Goal: Transaction & Acquisition: Book appointment/travel/reservation

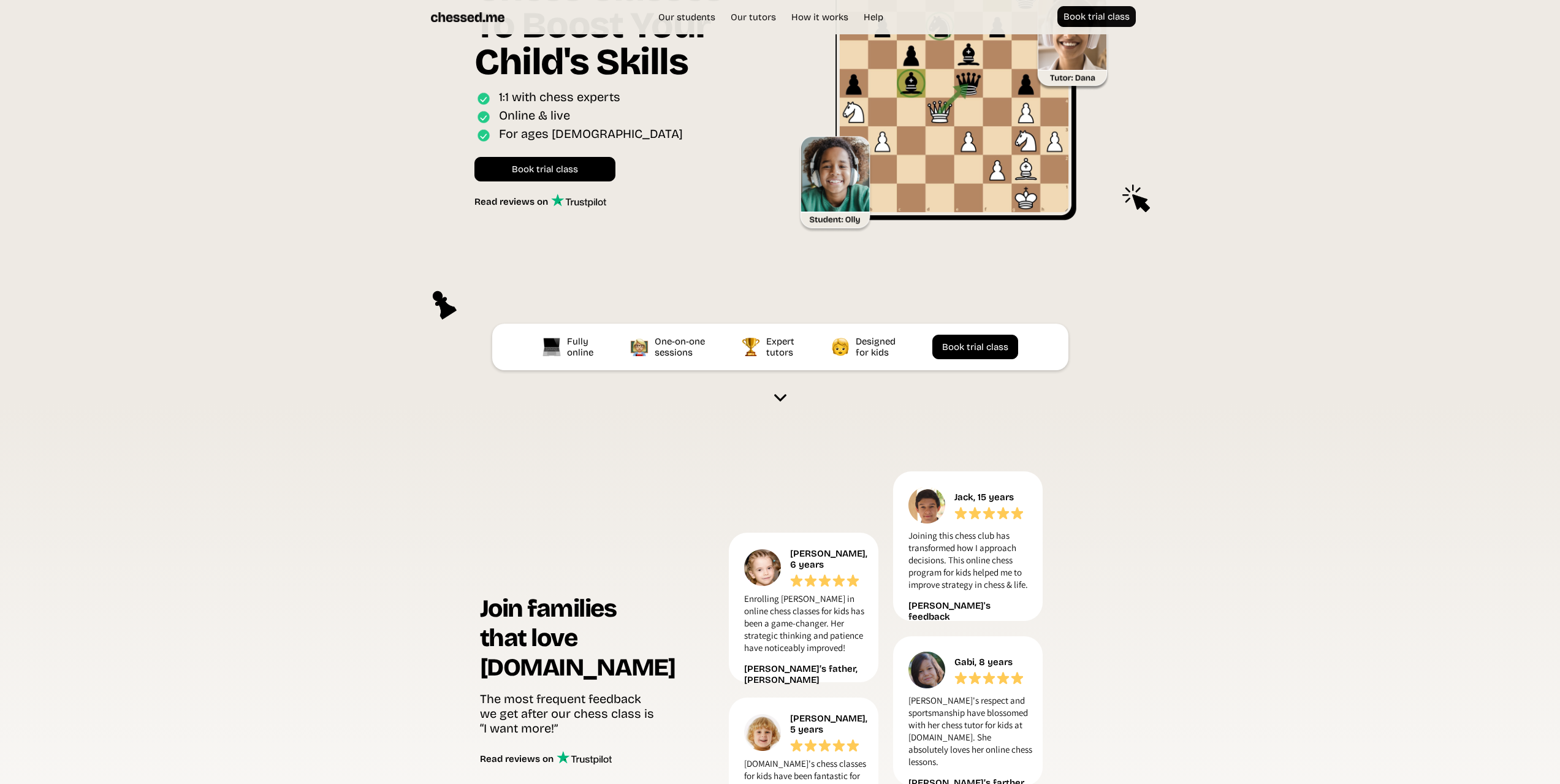
scroll to position [184, 0]
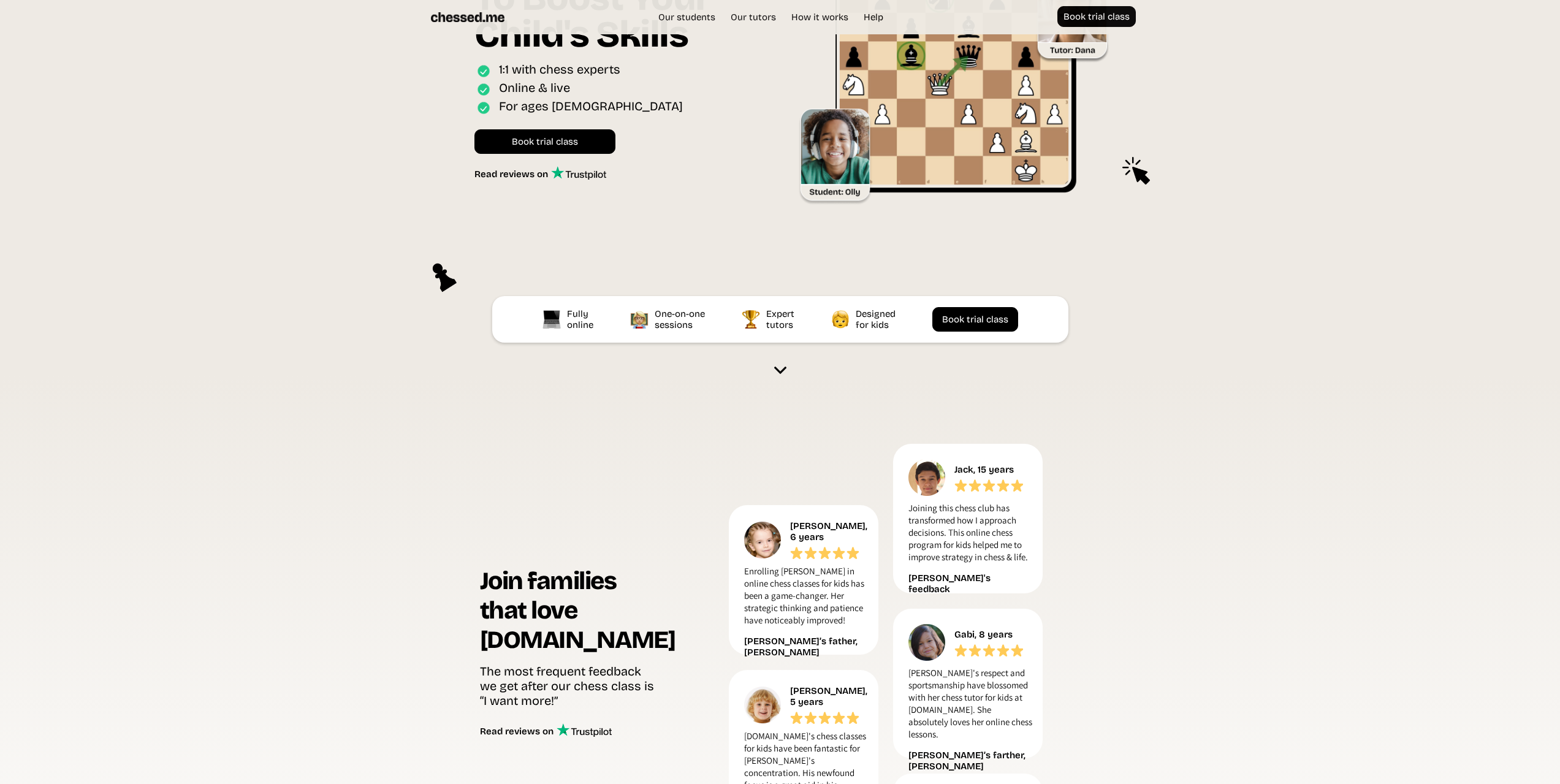
click at [779, 368] on img at bounding box center [780, 370] width 12 height 12
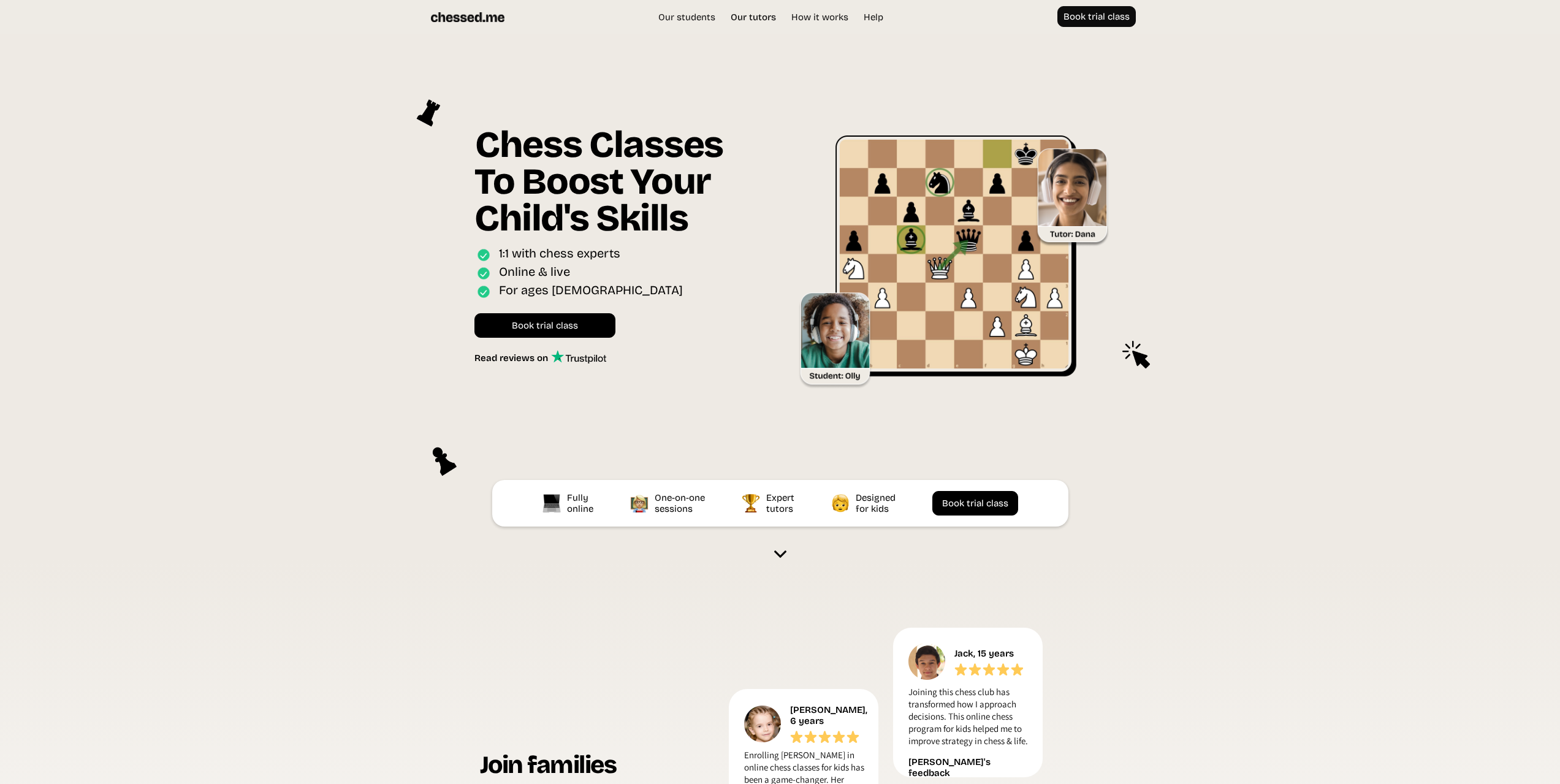
click at [757, 15] on link "Our tutors" at bounding box center [753, 17] width 57 height 12
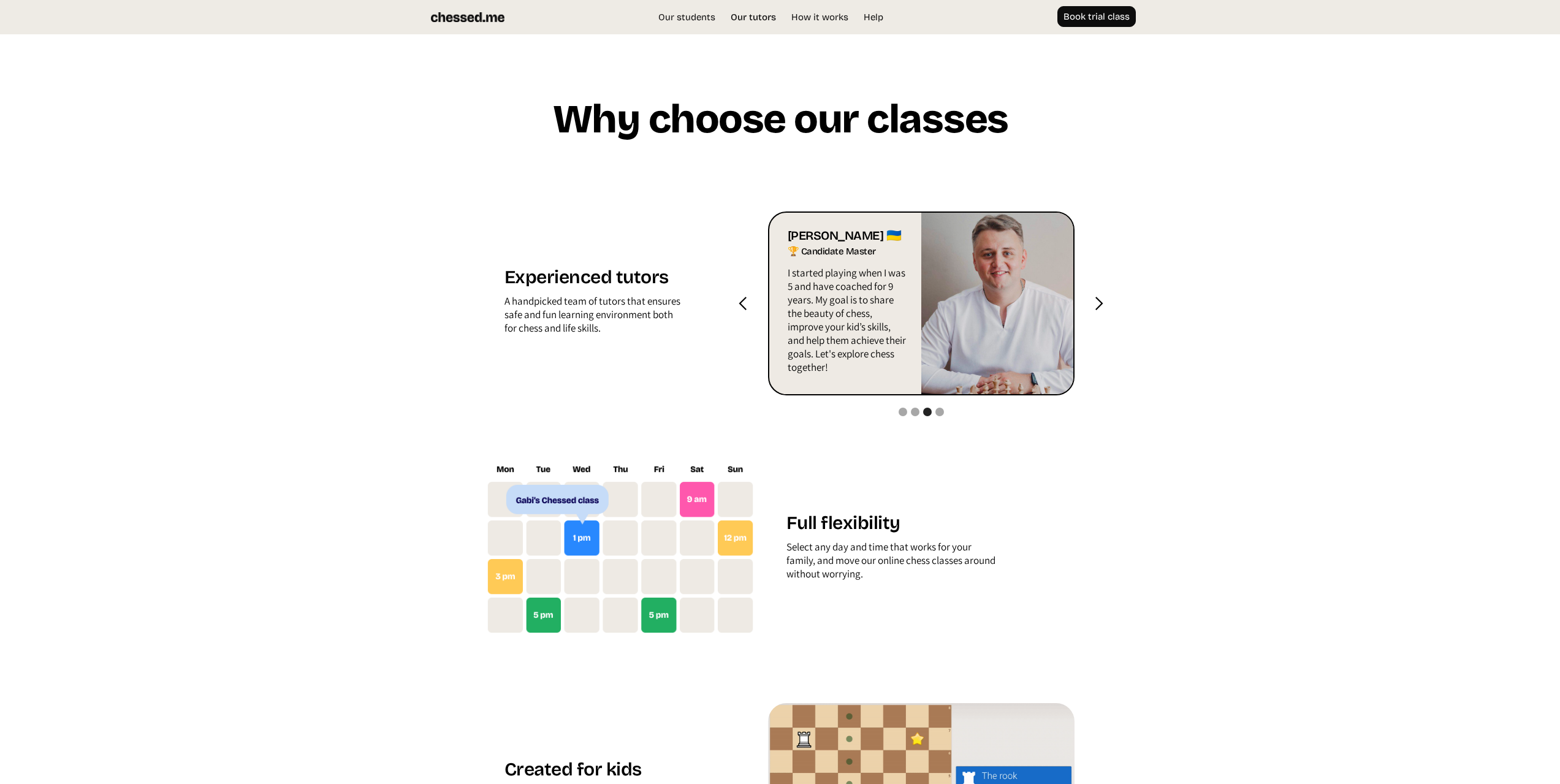
scroll to position [1215, 0]
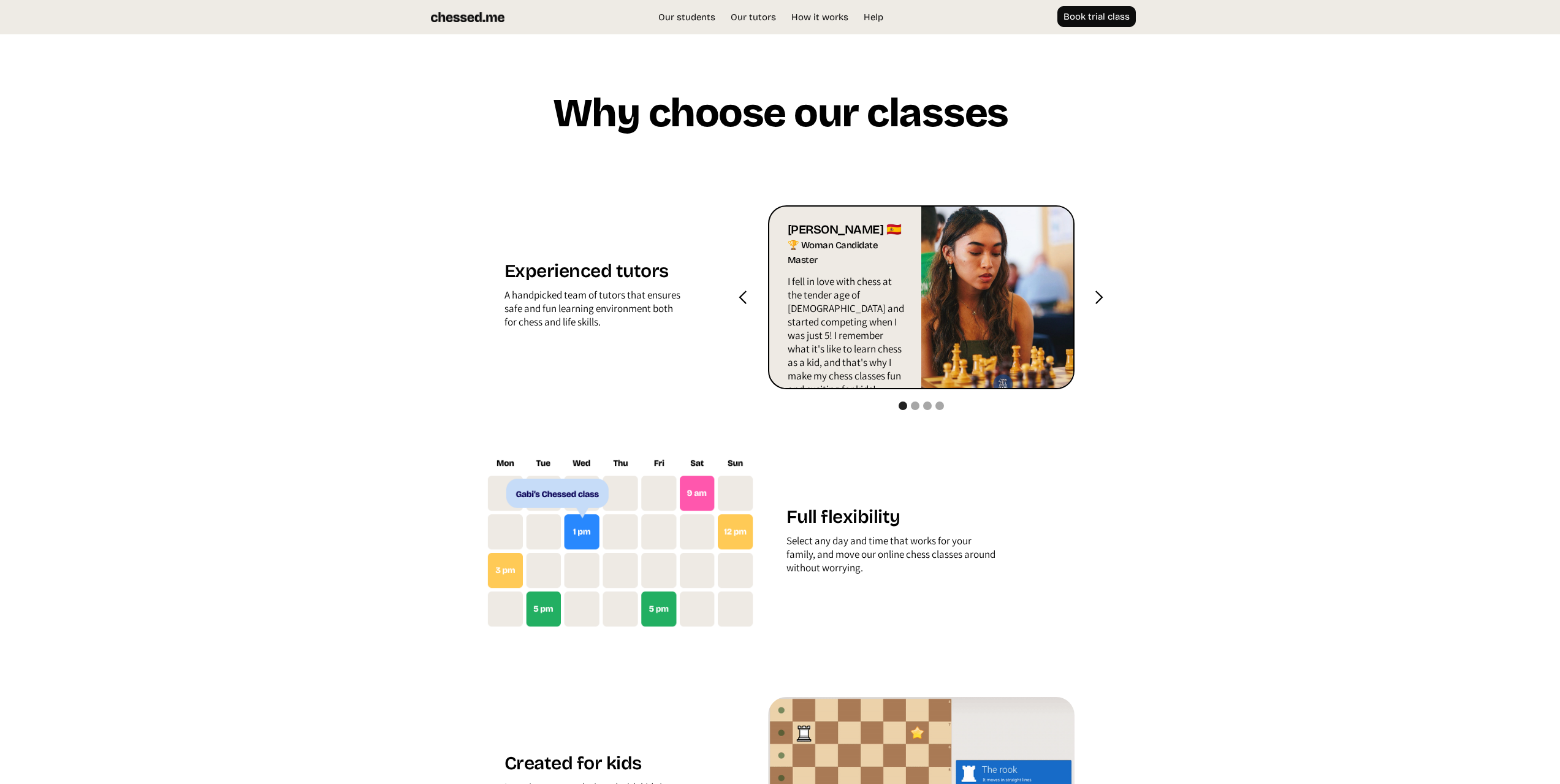
click at [1095, 299] on div "next slide" at bounding box center [1098, 297] width 15 height 15
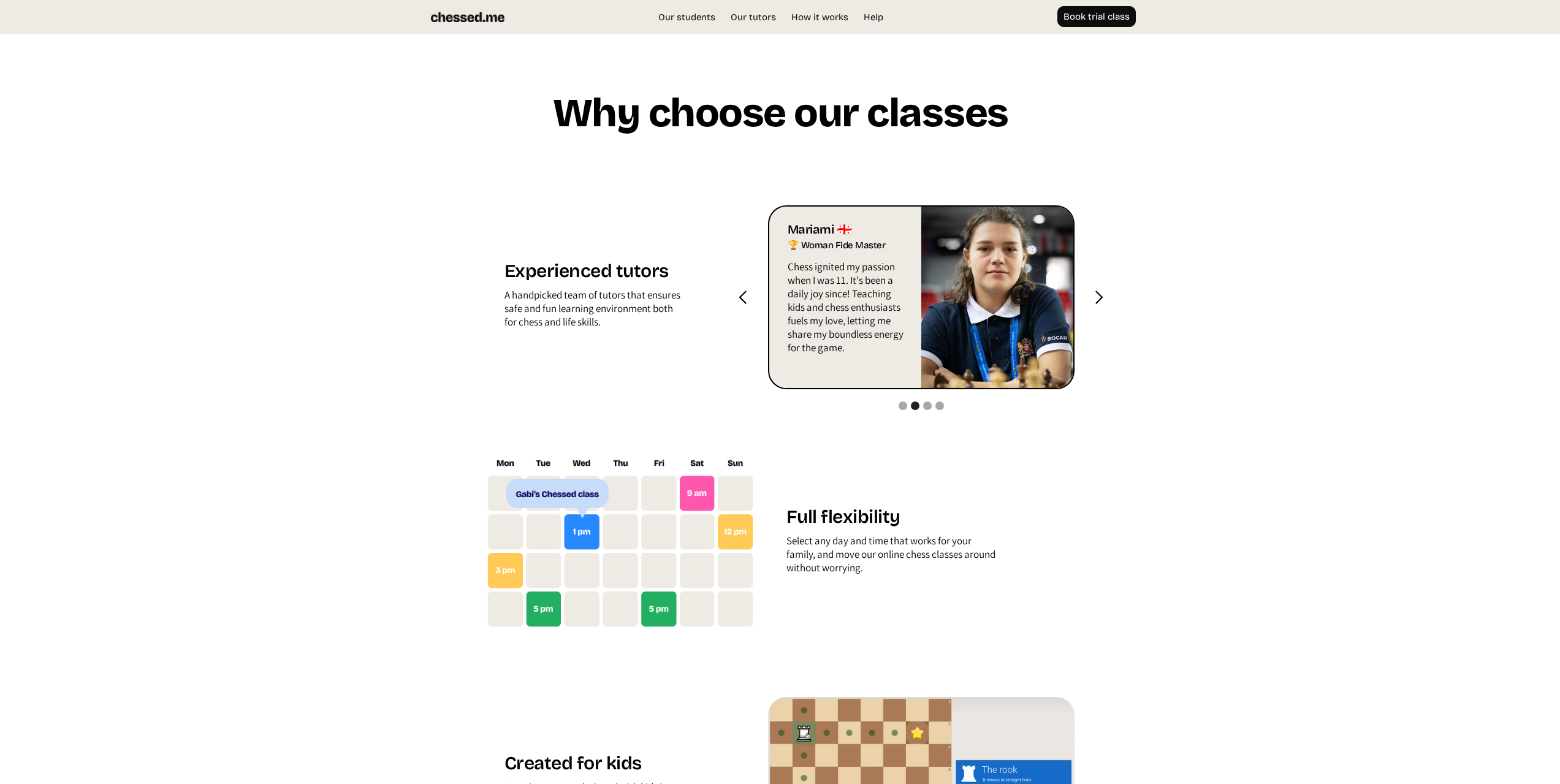
click at [1095, 299] on div "next slide" at bounding box center [1098, 297] width 15 height 15
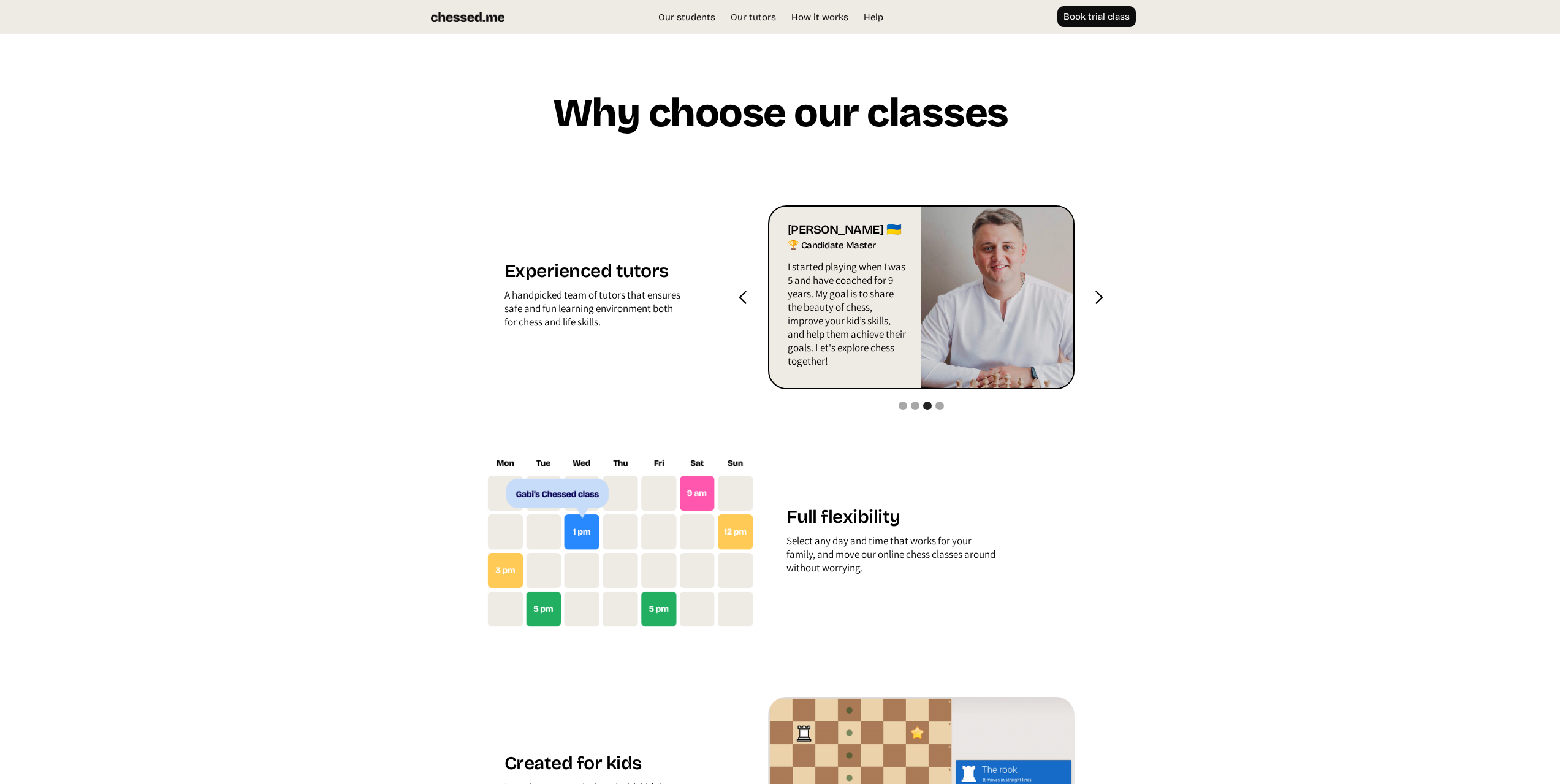
click at [1095, 299] on div "next slide" at bounding box center [1098, 297] width 15 height 15
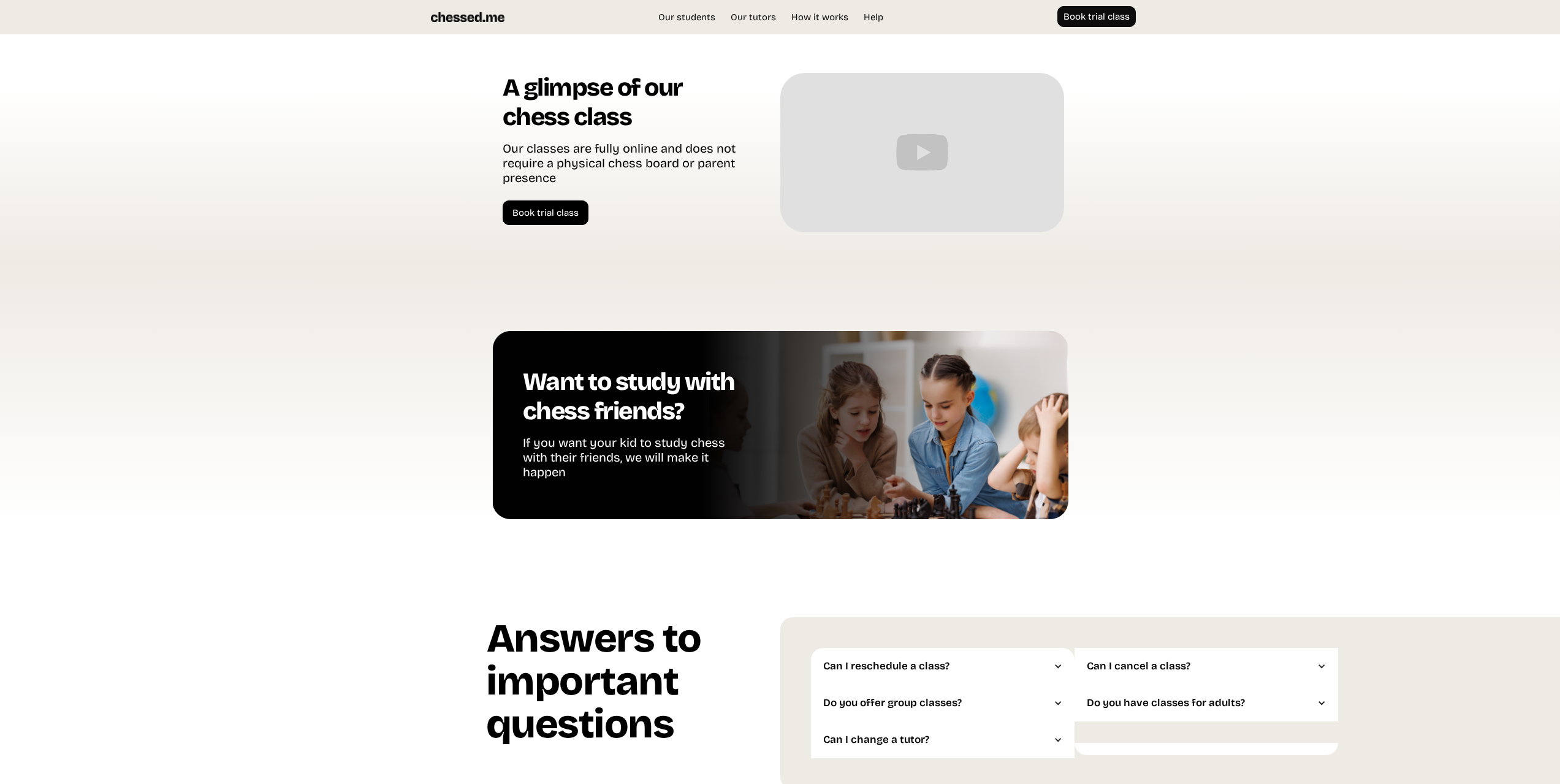
scroll to position [2685, 0]
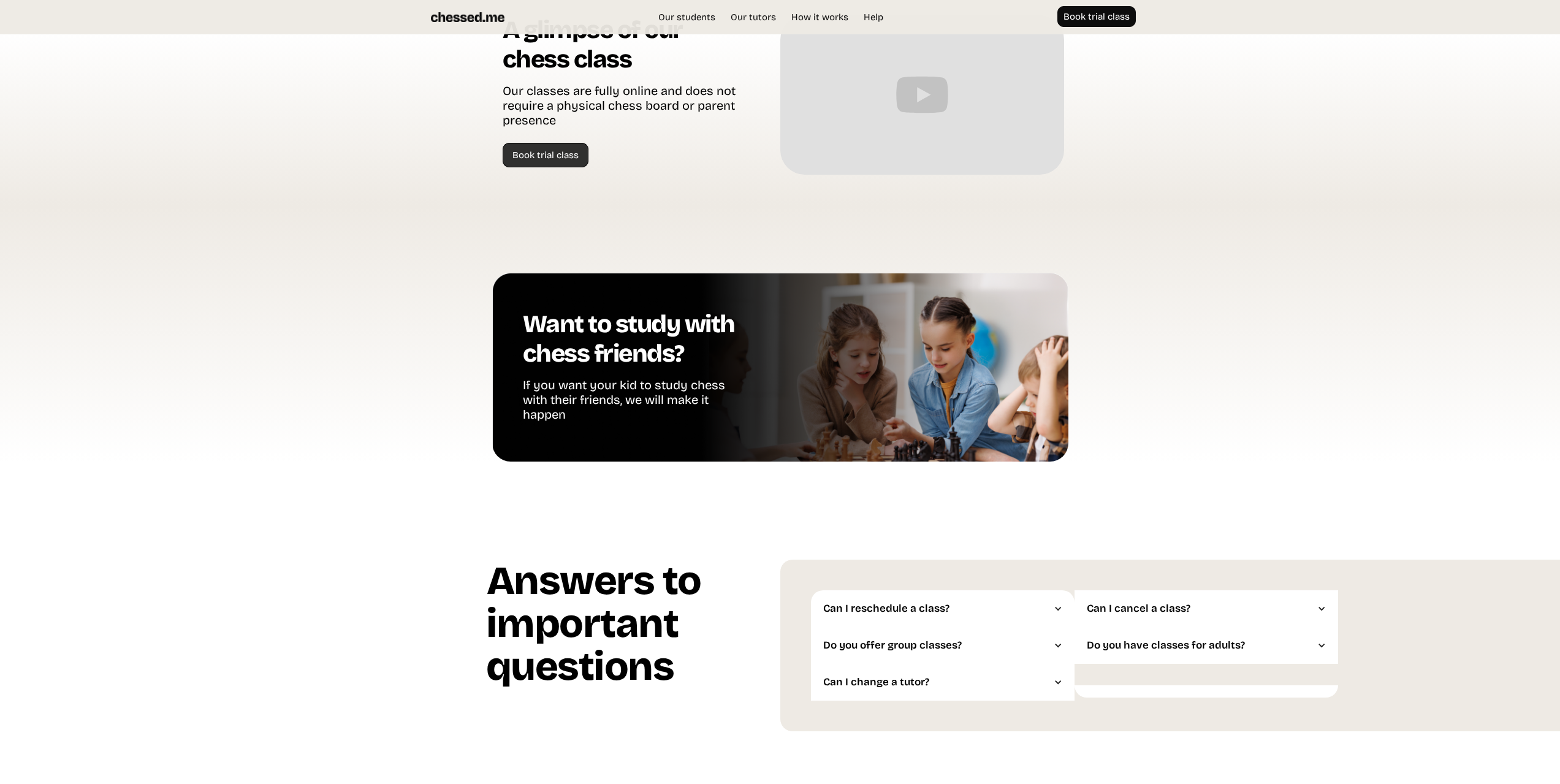
click at [532, 152] on link "Book trial class" at bounding box center [545, 155] width 86 height 25
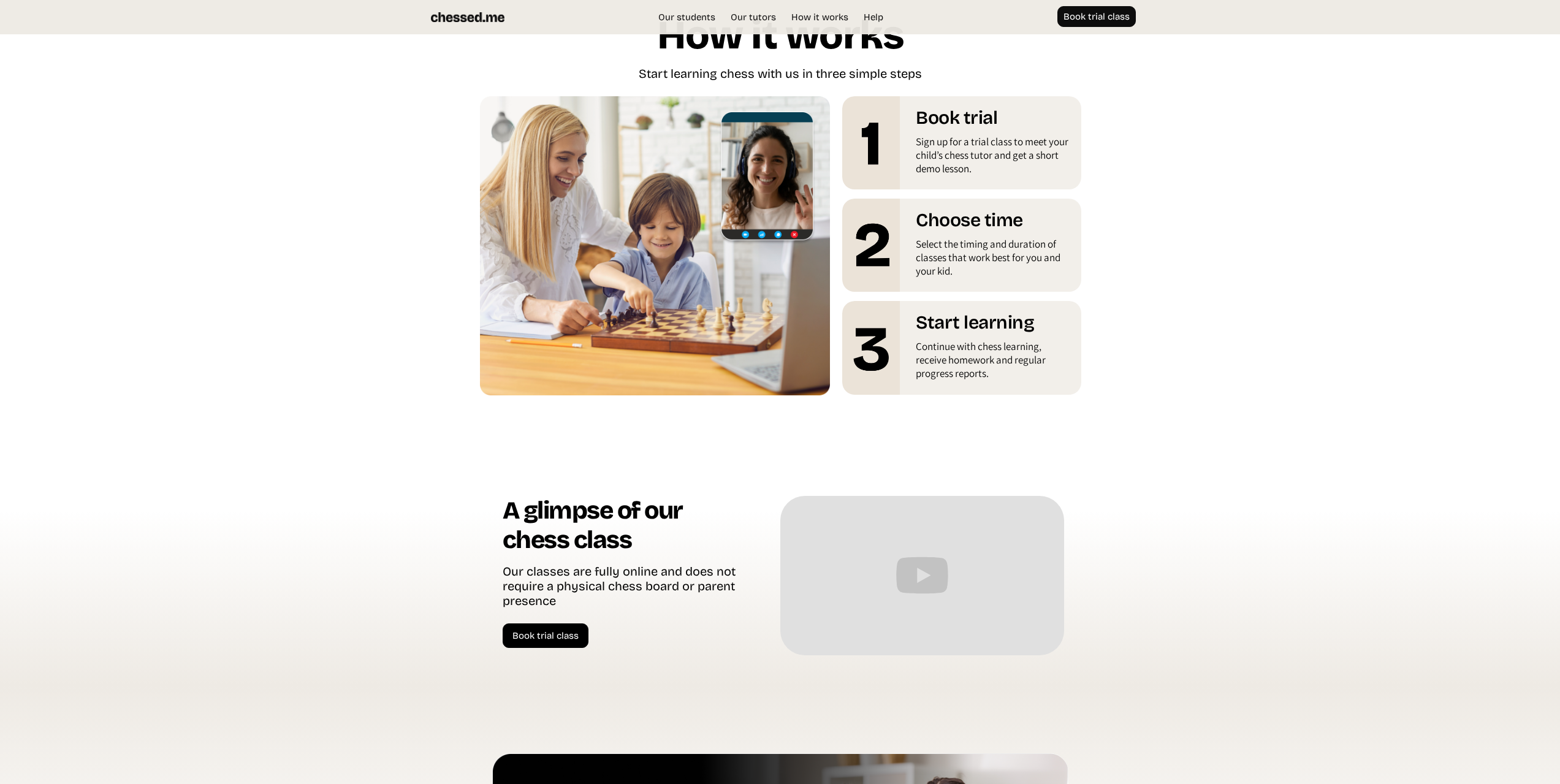
scroll to position [2203, 0]
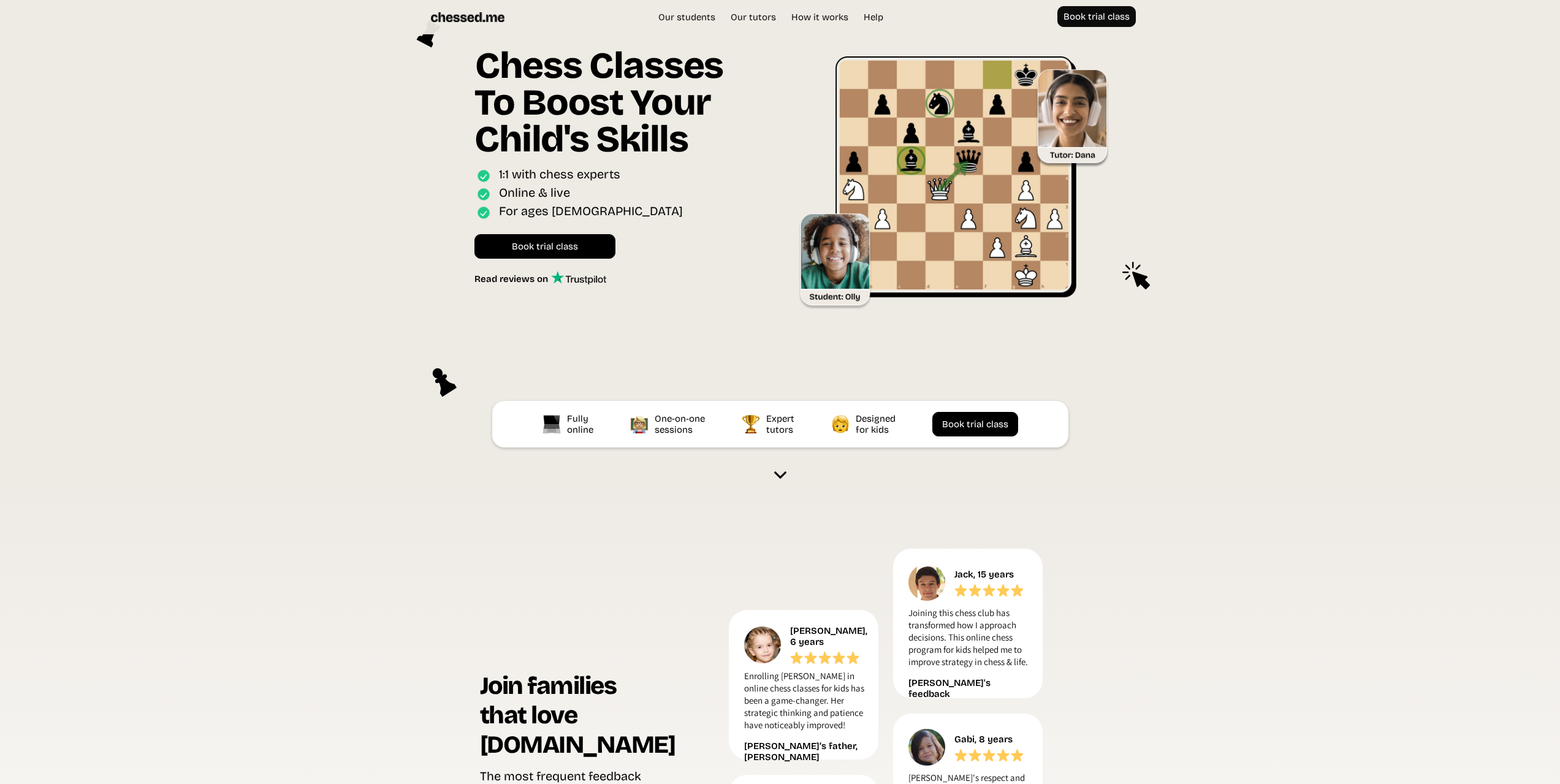
scroll to position [123, 0]
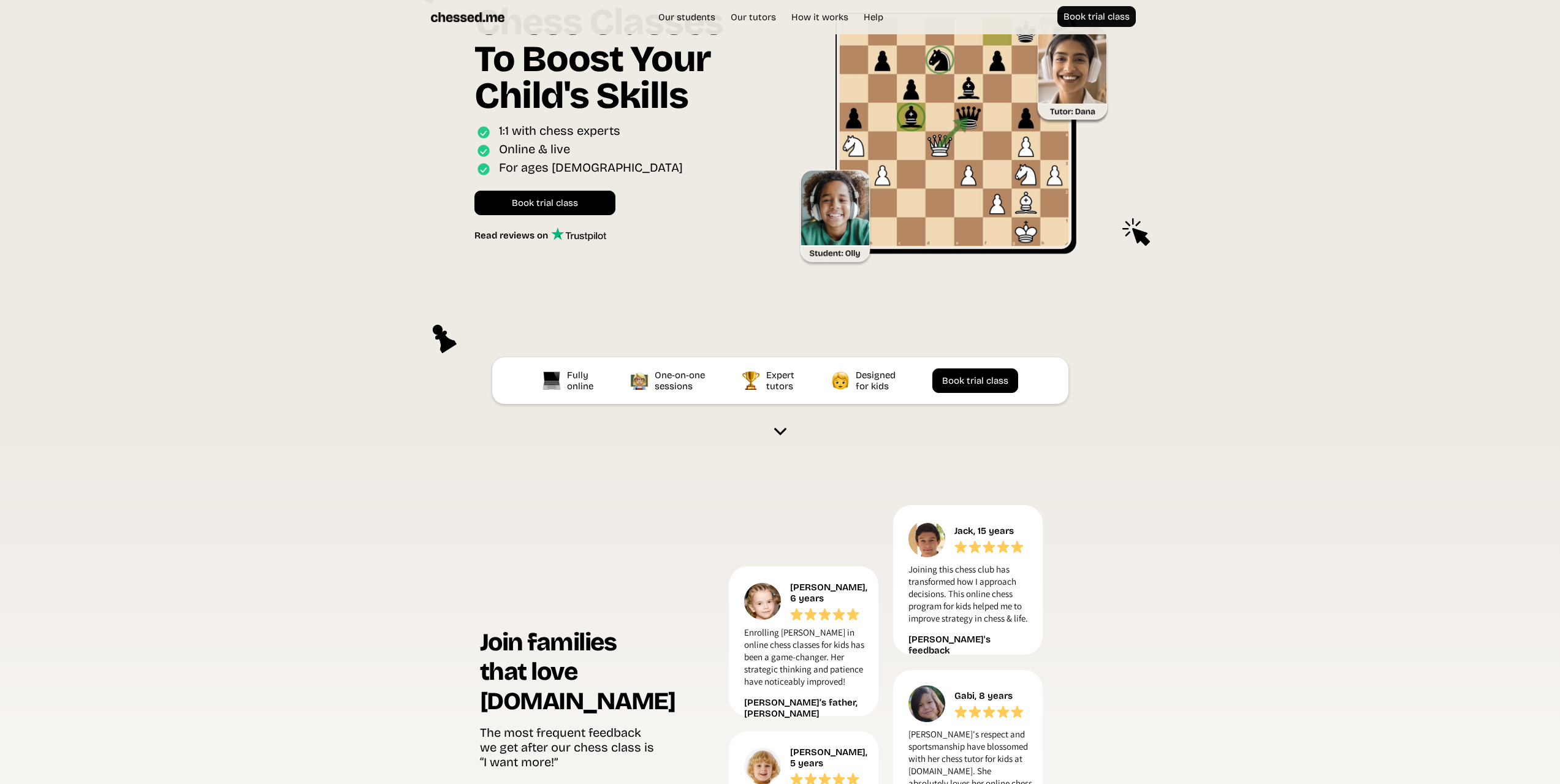
click at [782, 431] on img at bounding box center [780, 431] width 12 height 12
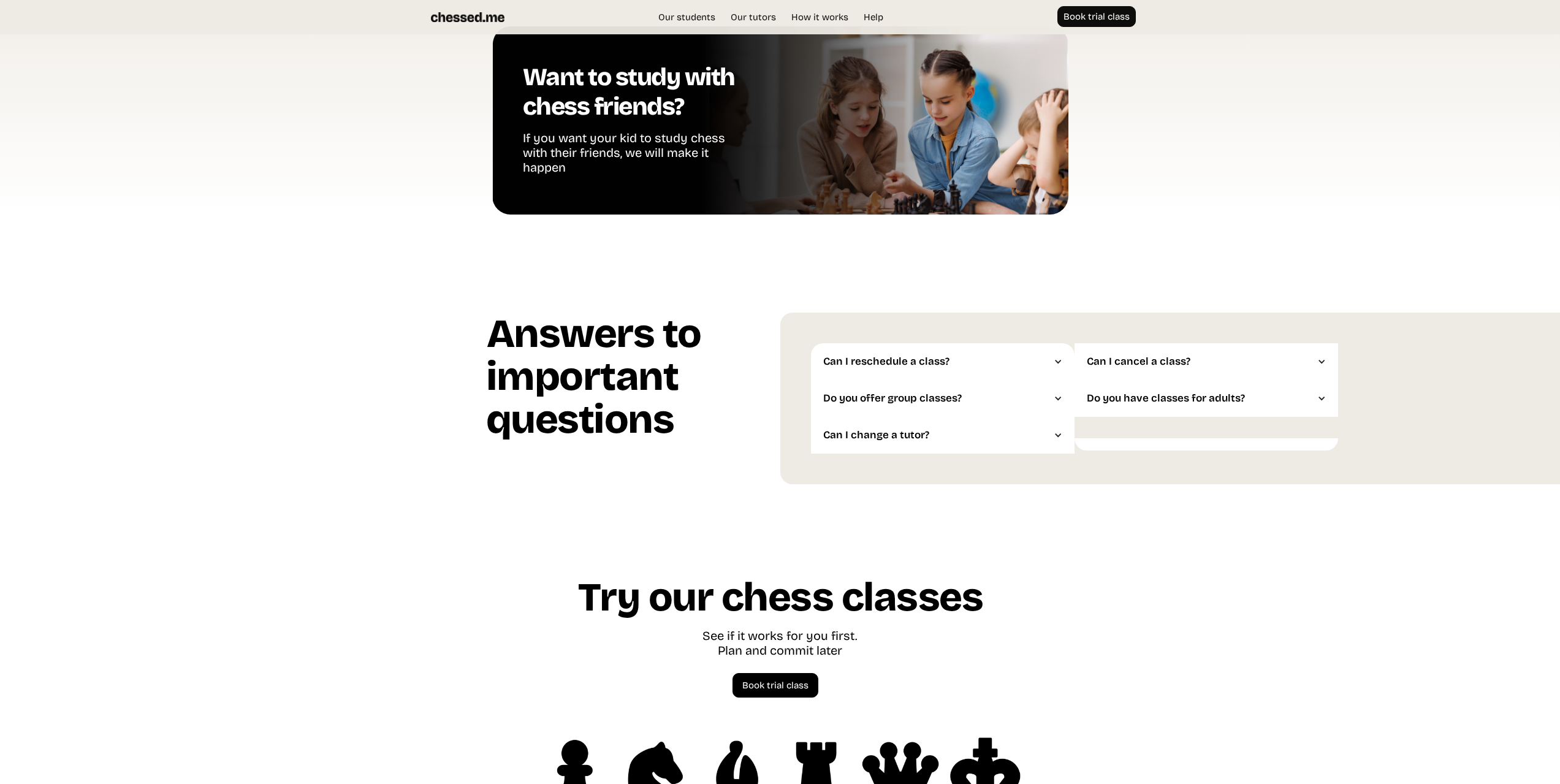
scroll to position [3012, 0]
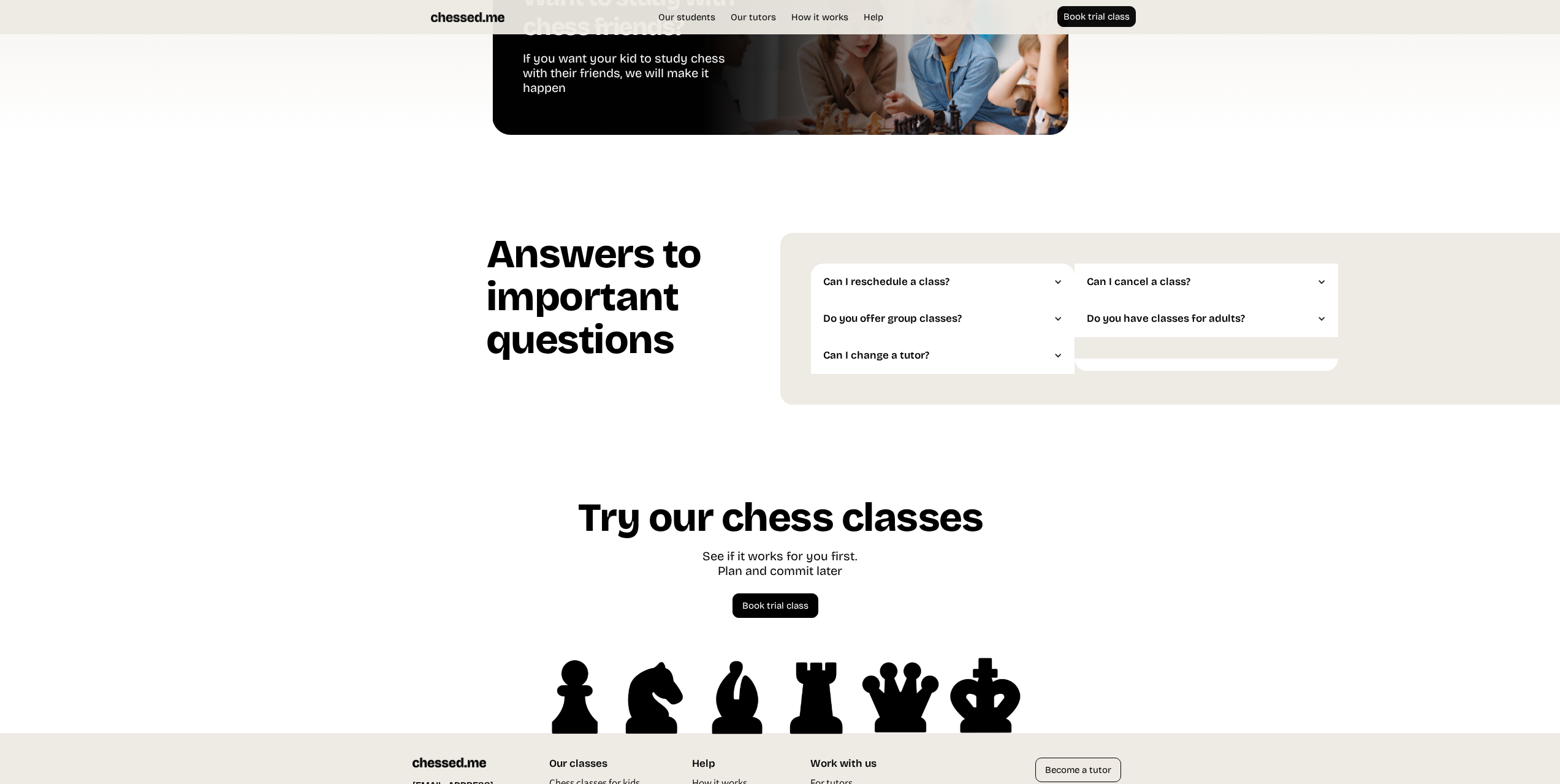
click at [919, 287] on div "Can I reschedule a class?" at bounding box center [937, 281] width 227 height 12
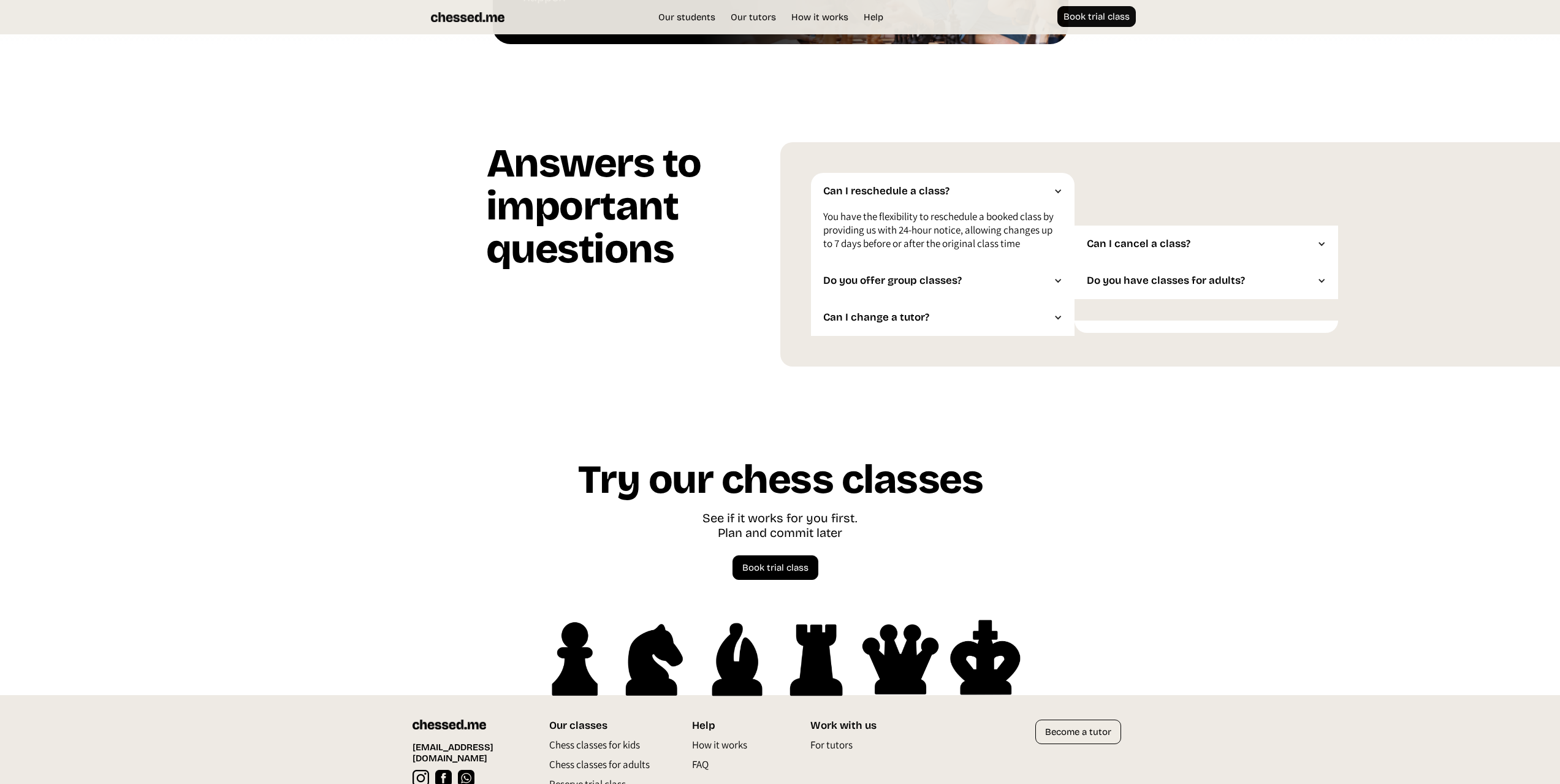
scroll to position [3135, 0]
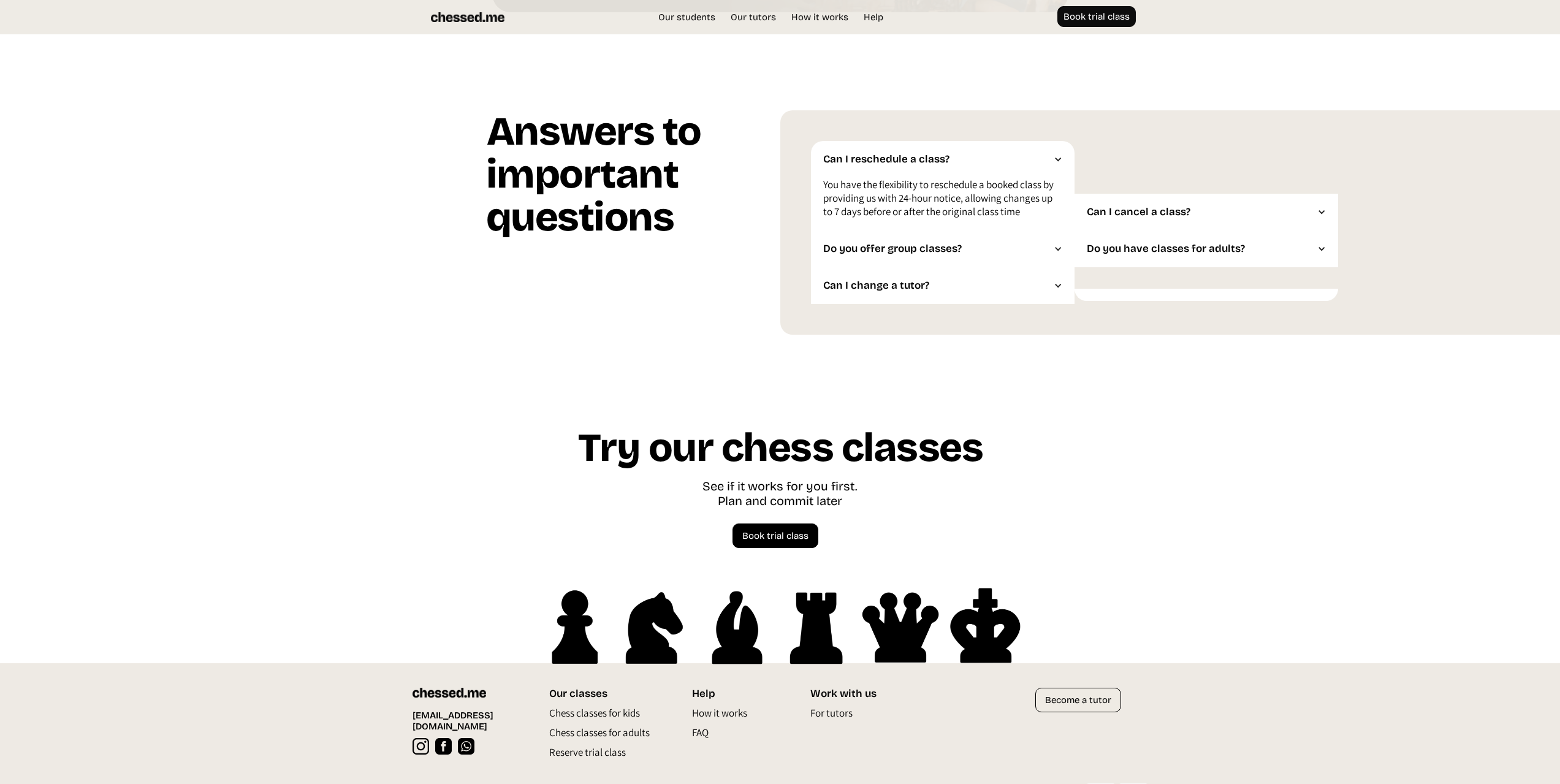
click at [1096, 253] on div "Do you have classes for adults?" at bounding box center [1200, 249] width 227 height 12
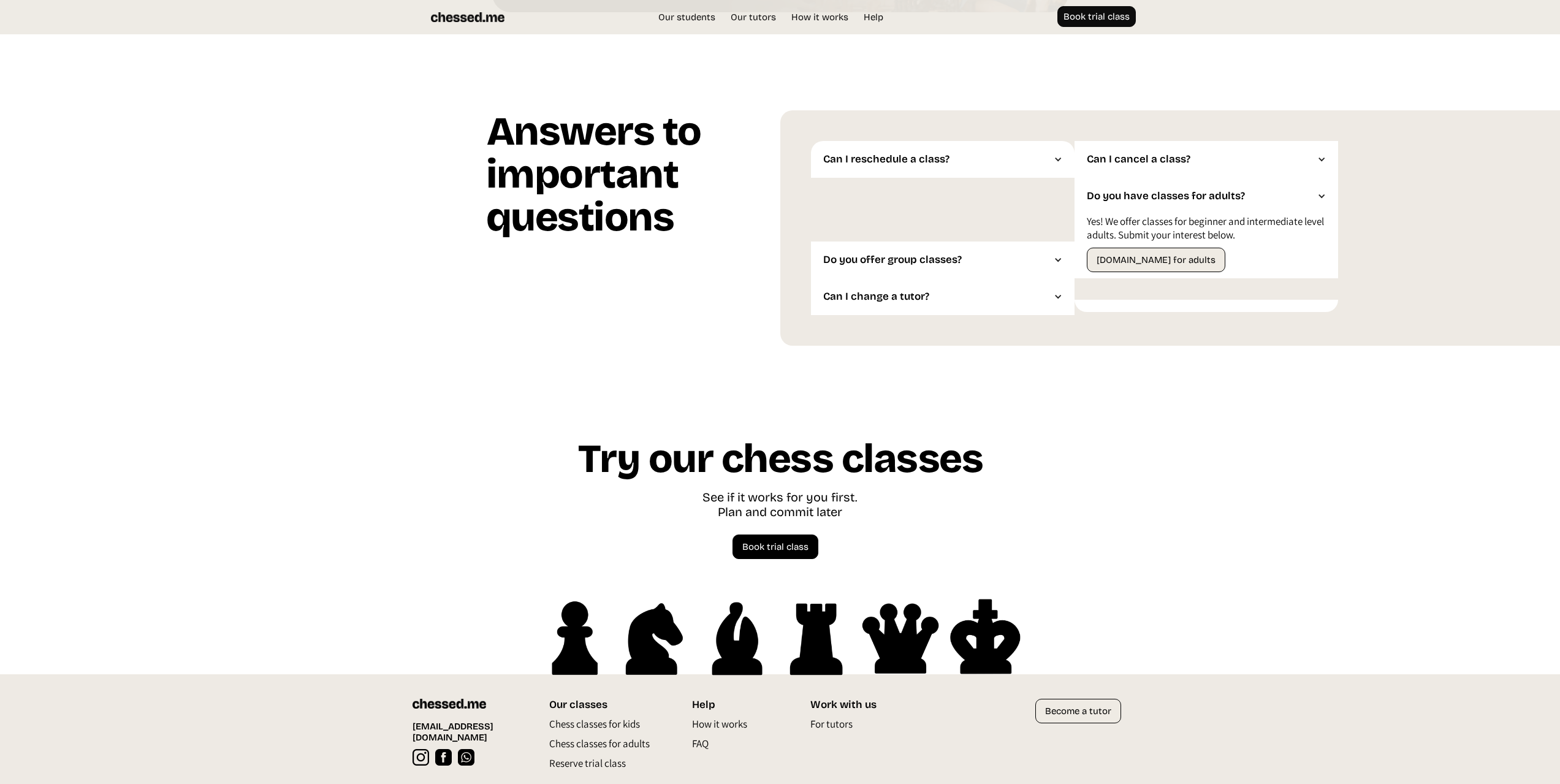
click at [922, 299] on div "Can I change a tutor?" at bounding box center [937, 297] width 227 height 12
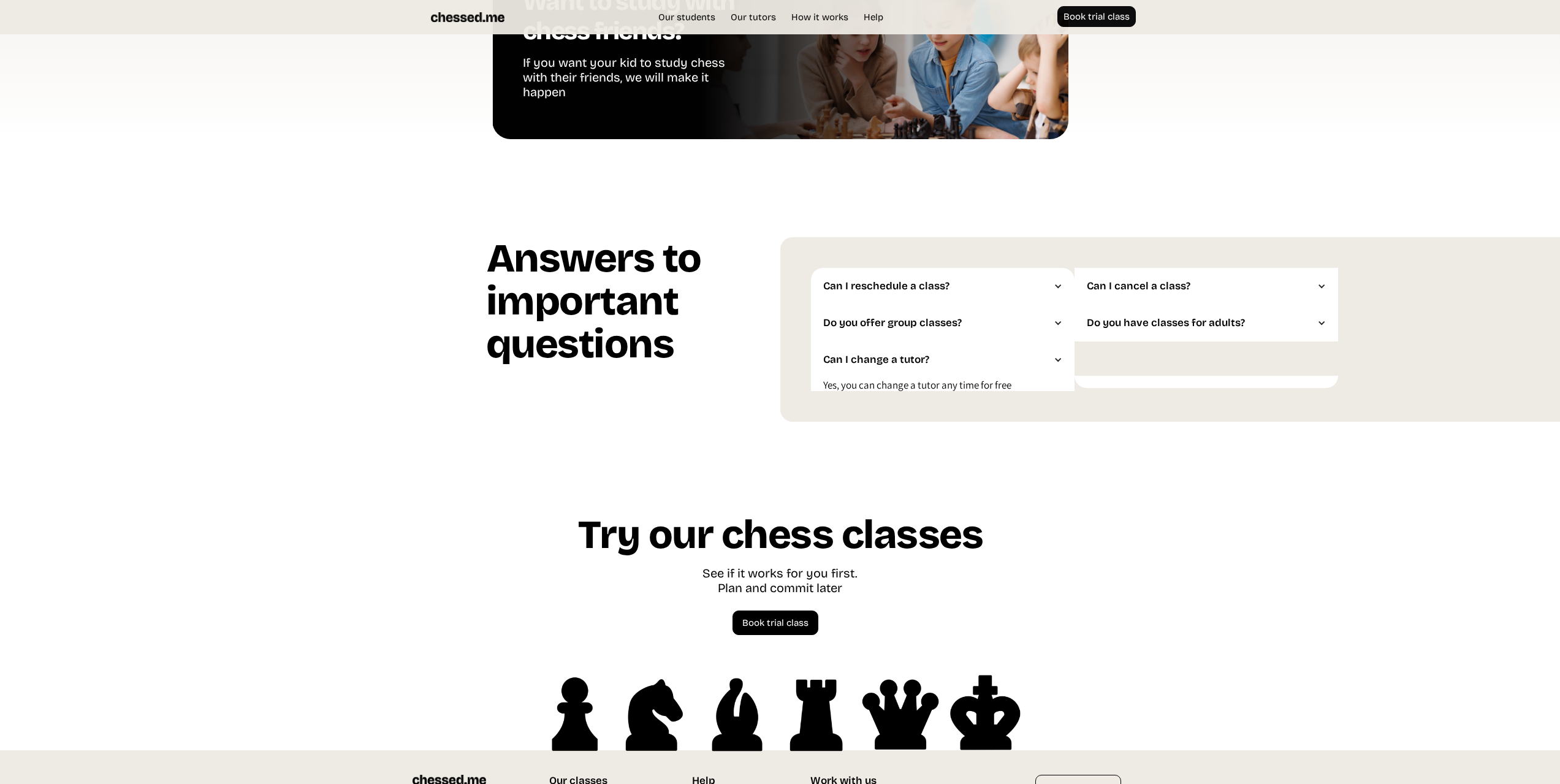
scroll to position [3000, 0]
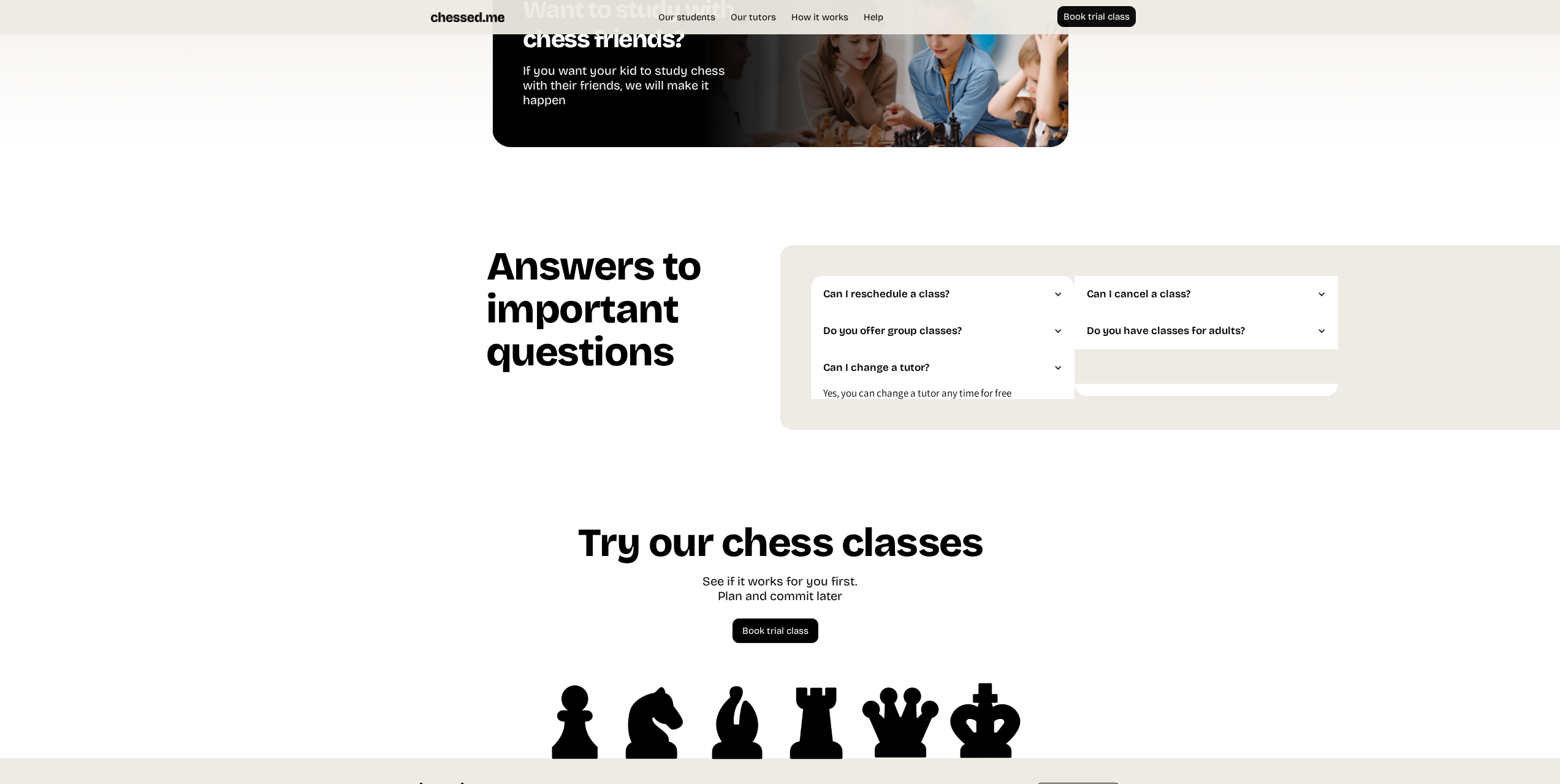
click at [959, 333] on div "Do you offer group classes?" at bounding box center [937, 331] width 227 height 12
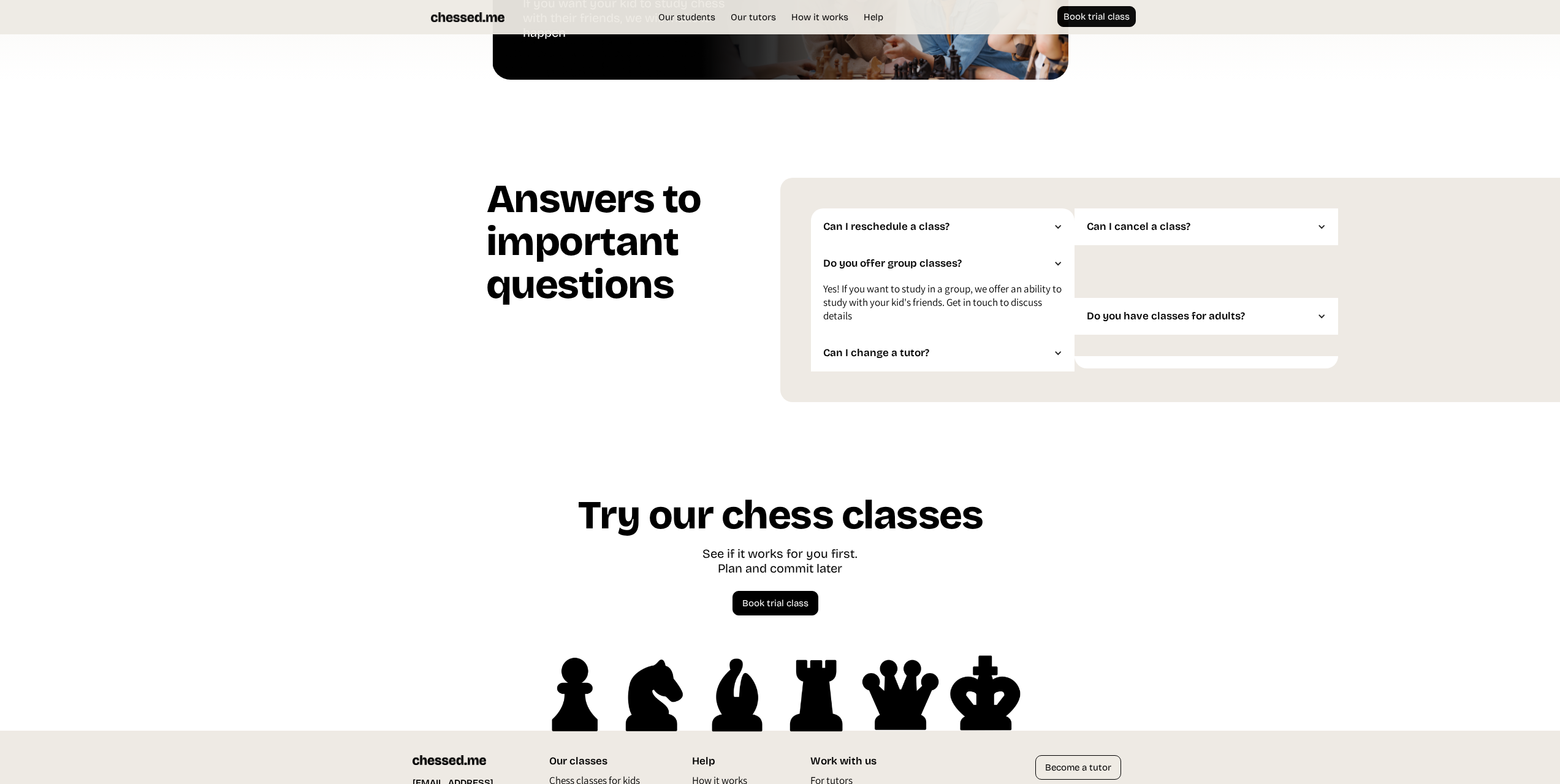
scroll to position [3162, 0]
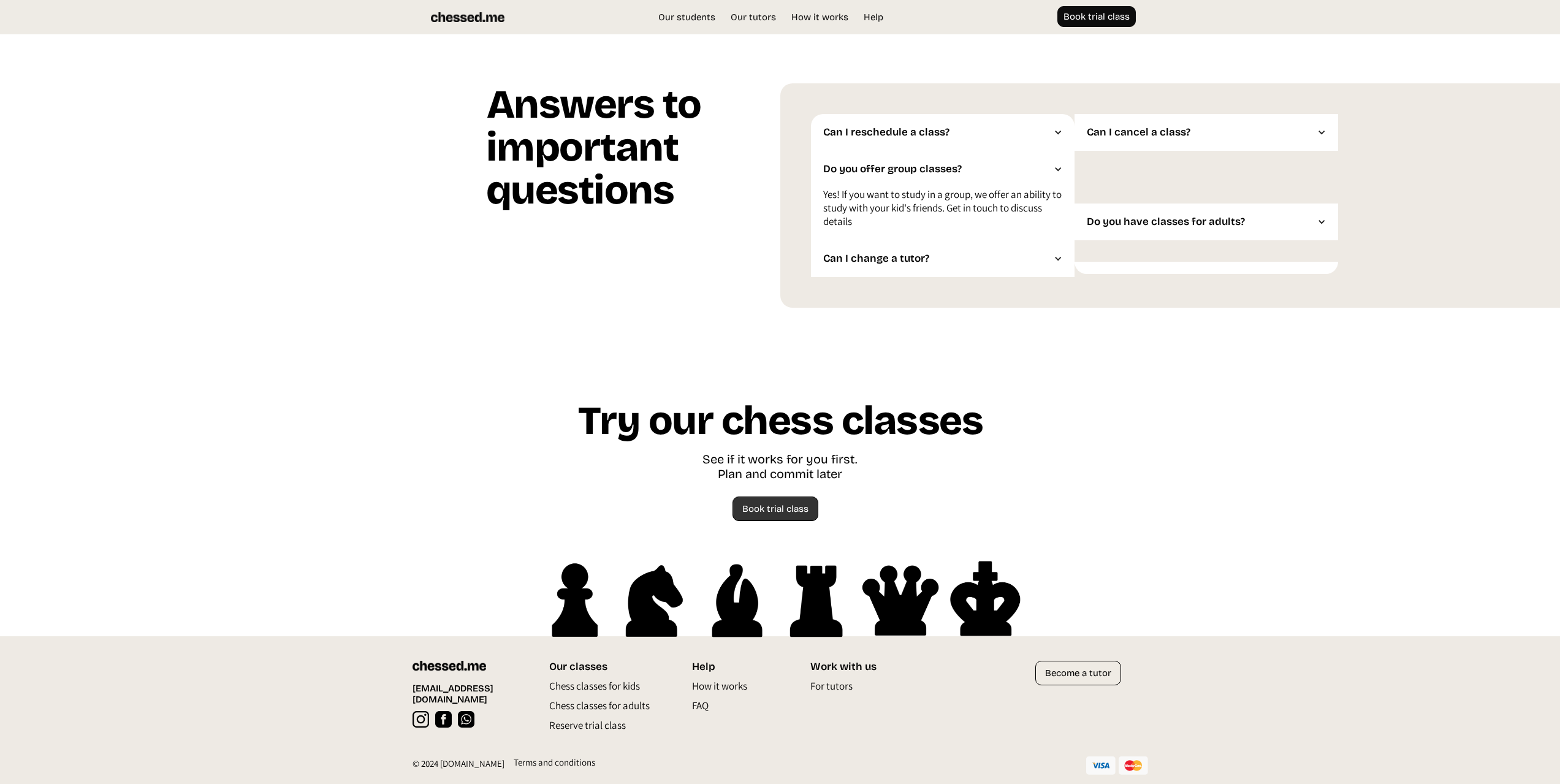
click at [786, 507] on link "Book trial class" at bounding box center [775, 509] width 86 height 25
